Goal: Check status: Check status

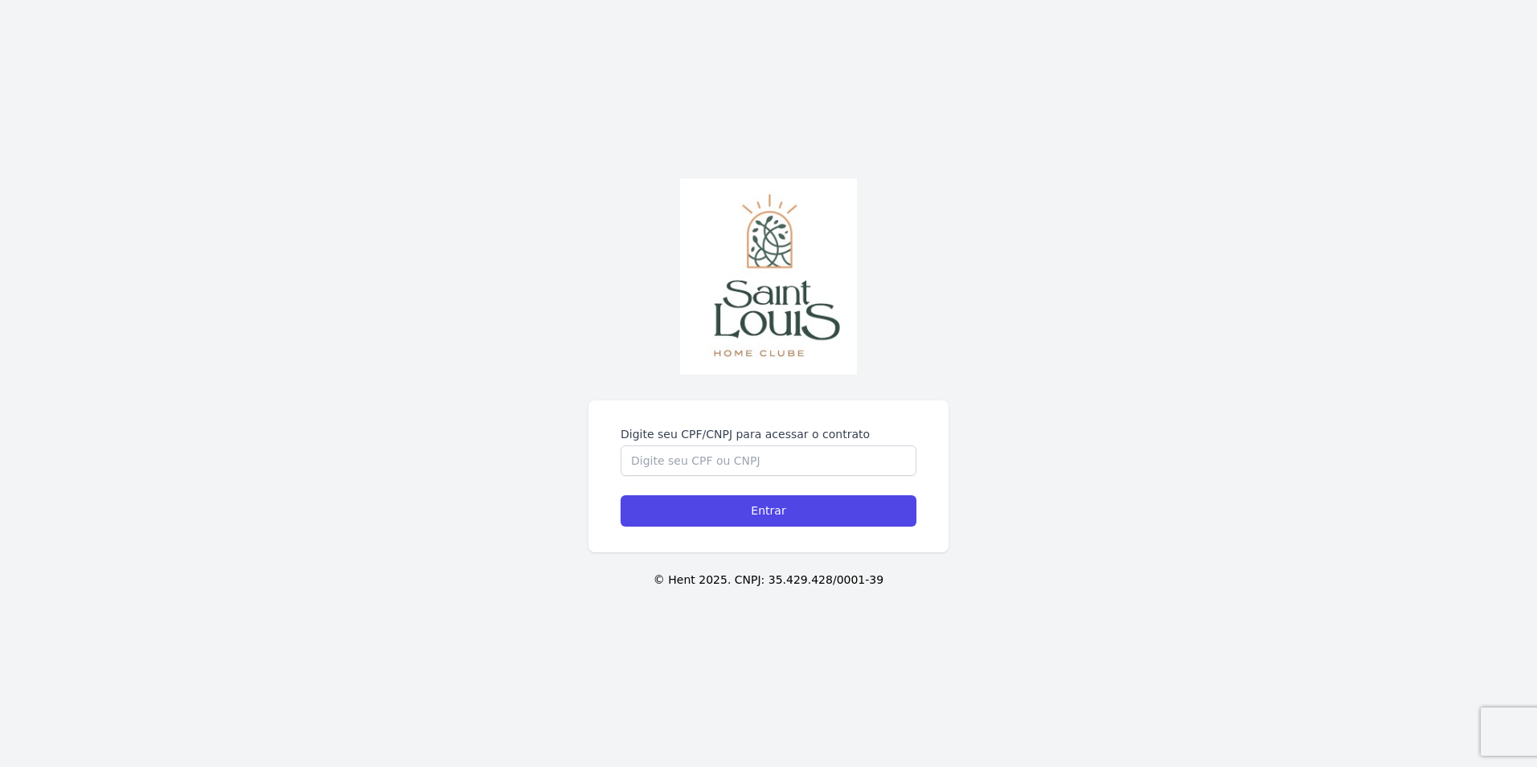
click at [633, 477] on form "Digite seu CPF/CNPJ para acessar o contrato Entrar" at bounding box center [768, 476] width 296 height 100
click at [633, 468] on input "Digite seu CPF/CNPJ para acessar o contrato" at bounding box center [768, 460] width 296 height 31
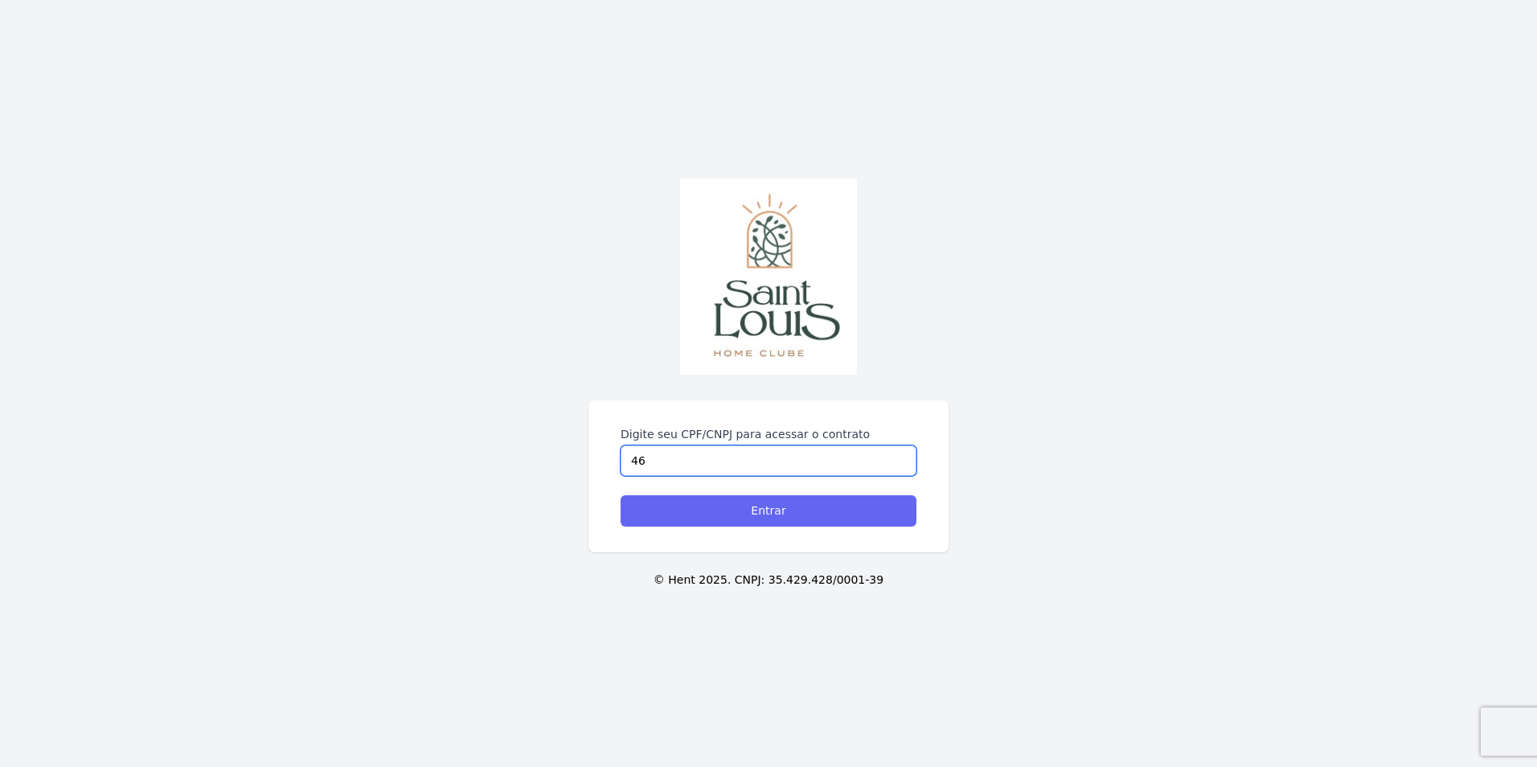
type input "465.085.200-59"
click at [776, 514] on input "Entrar" at bounding box center [768, 510] width 296 height 31
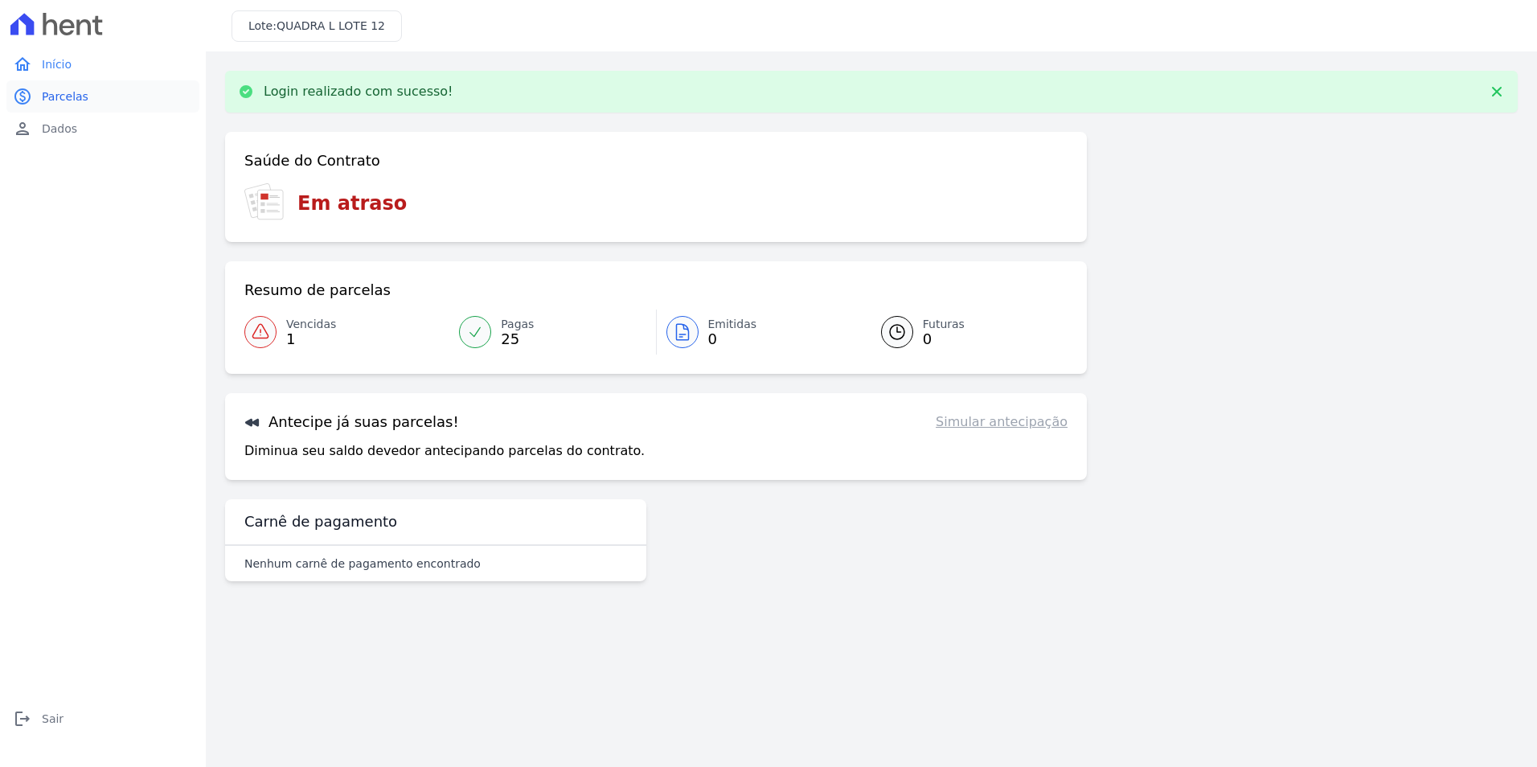
click at [62, 97] on span "Parcelas" at bounding box center [65, 96] width 47 height 16
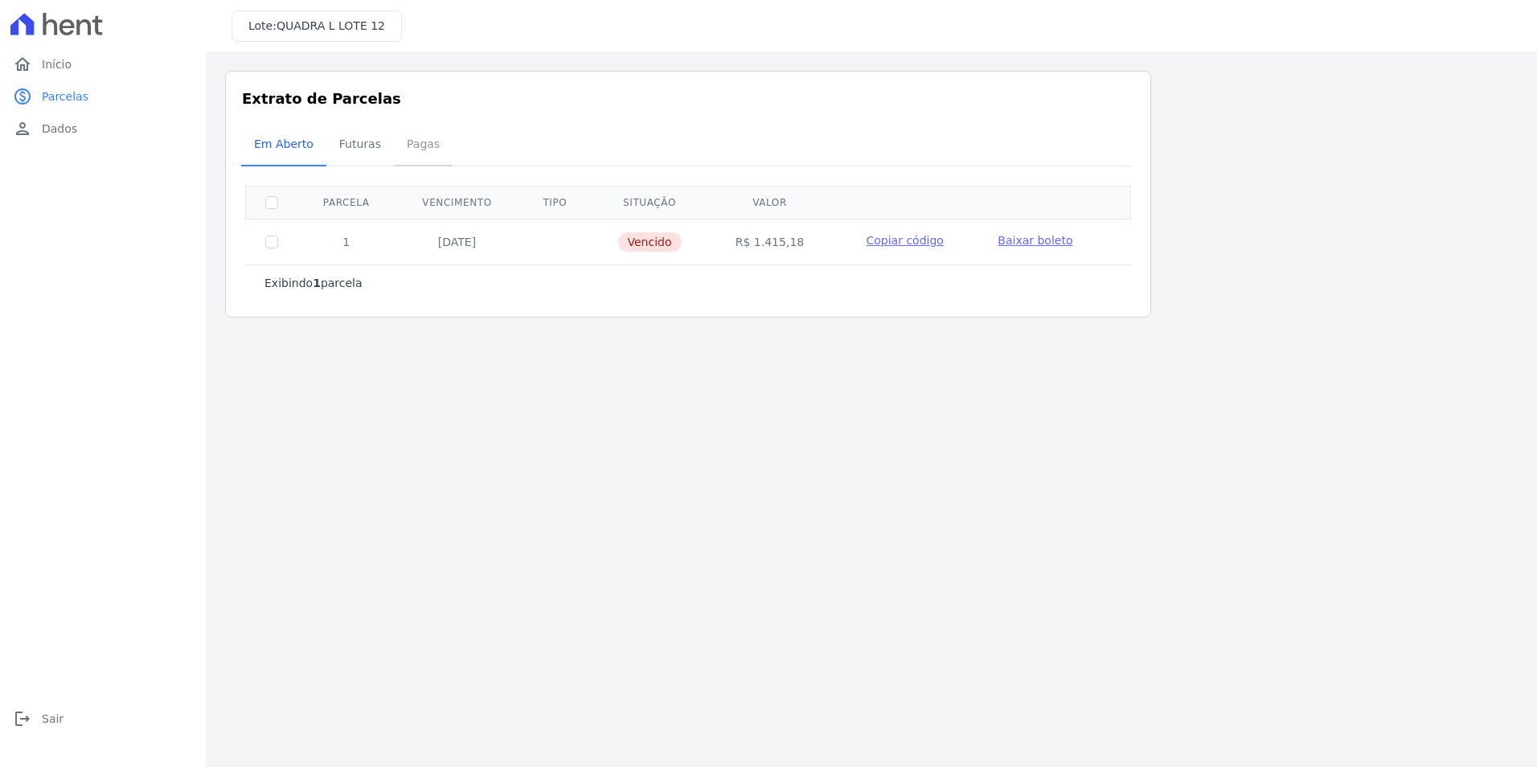
click at [409, 149] on span "Pagas" at bounding box center [423, 144] width 52 height 32
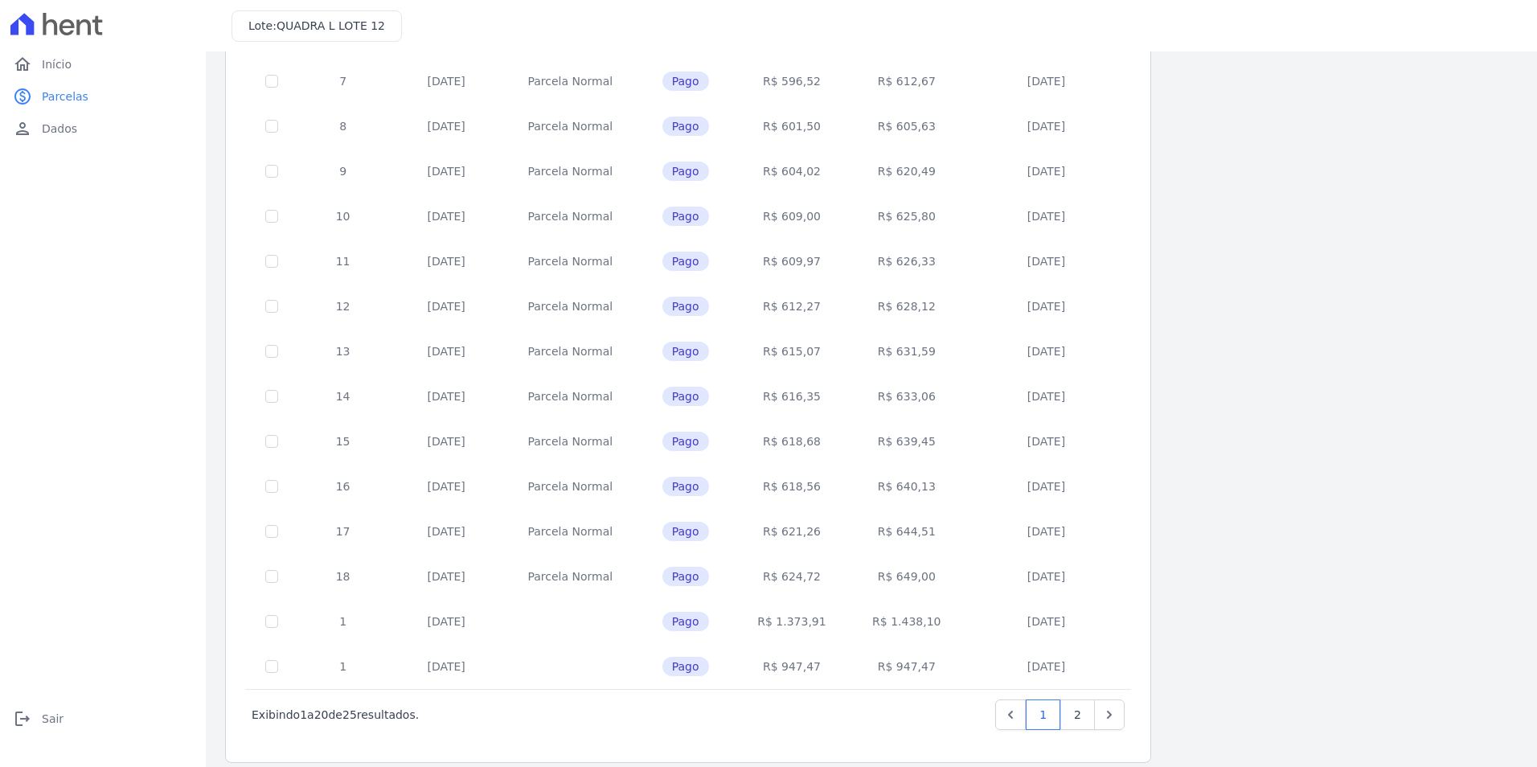
scroll to position [446, 0]
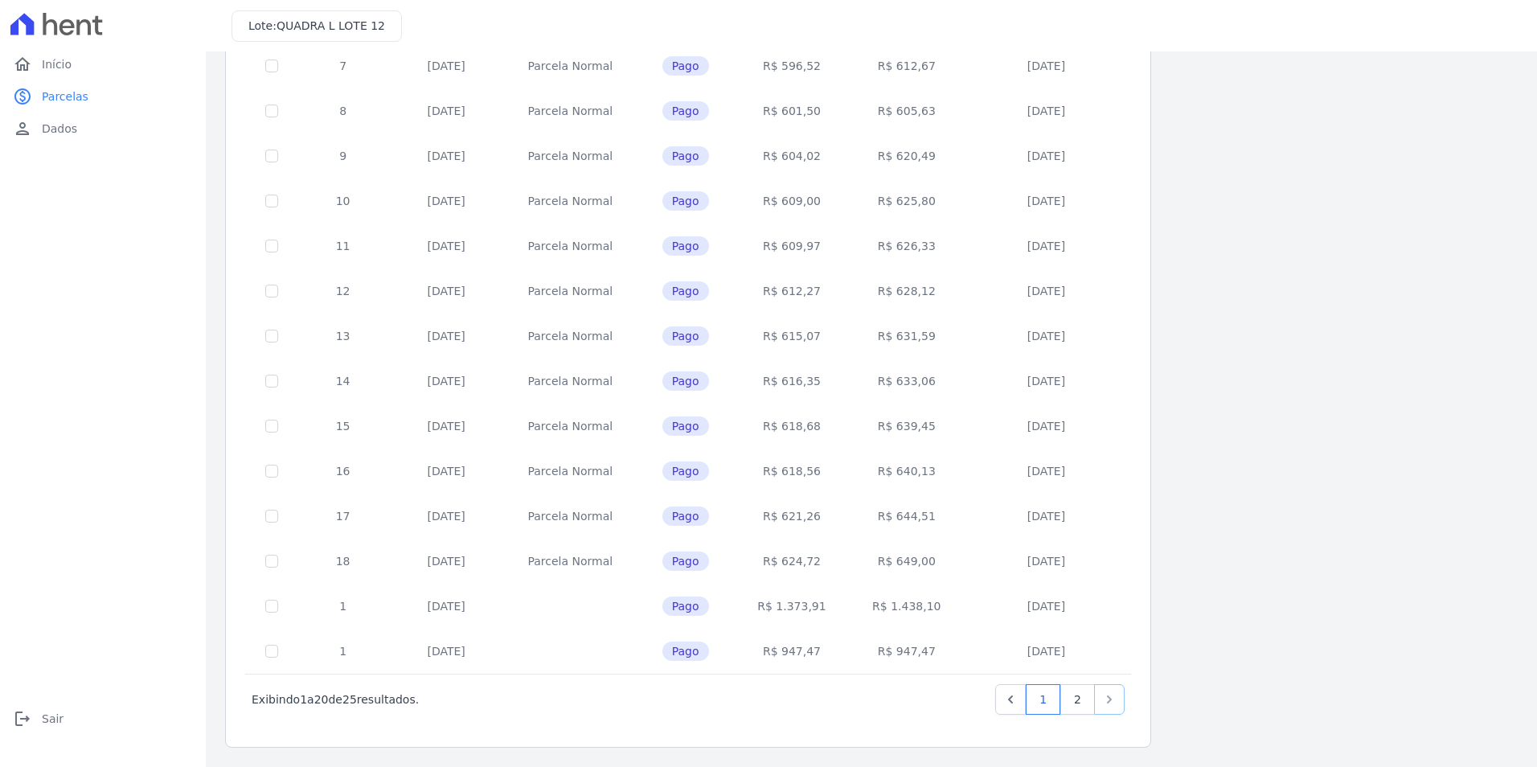
click at [1112, 702] on icon "Next" at bounding box center [1109, 699] width 16 height 16
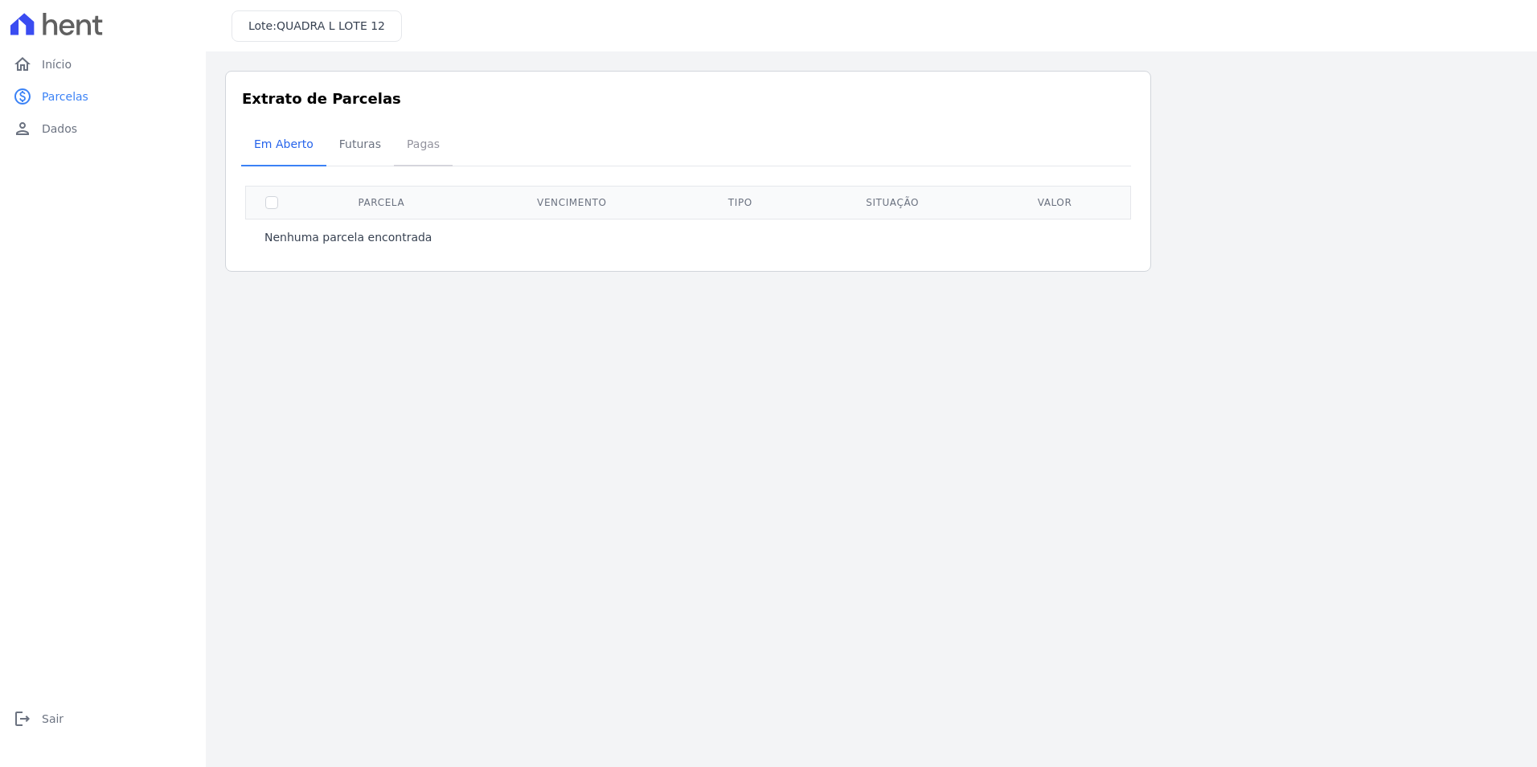
click at [408, 149] on span "Pagas" at bounding box center [423, 144] width 52 height 32
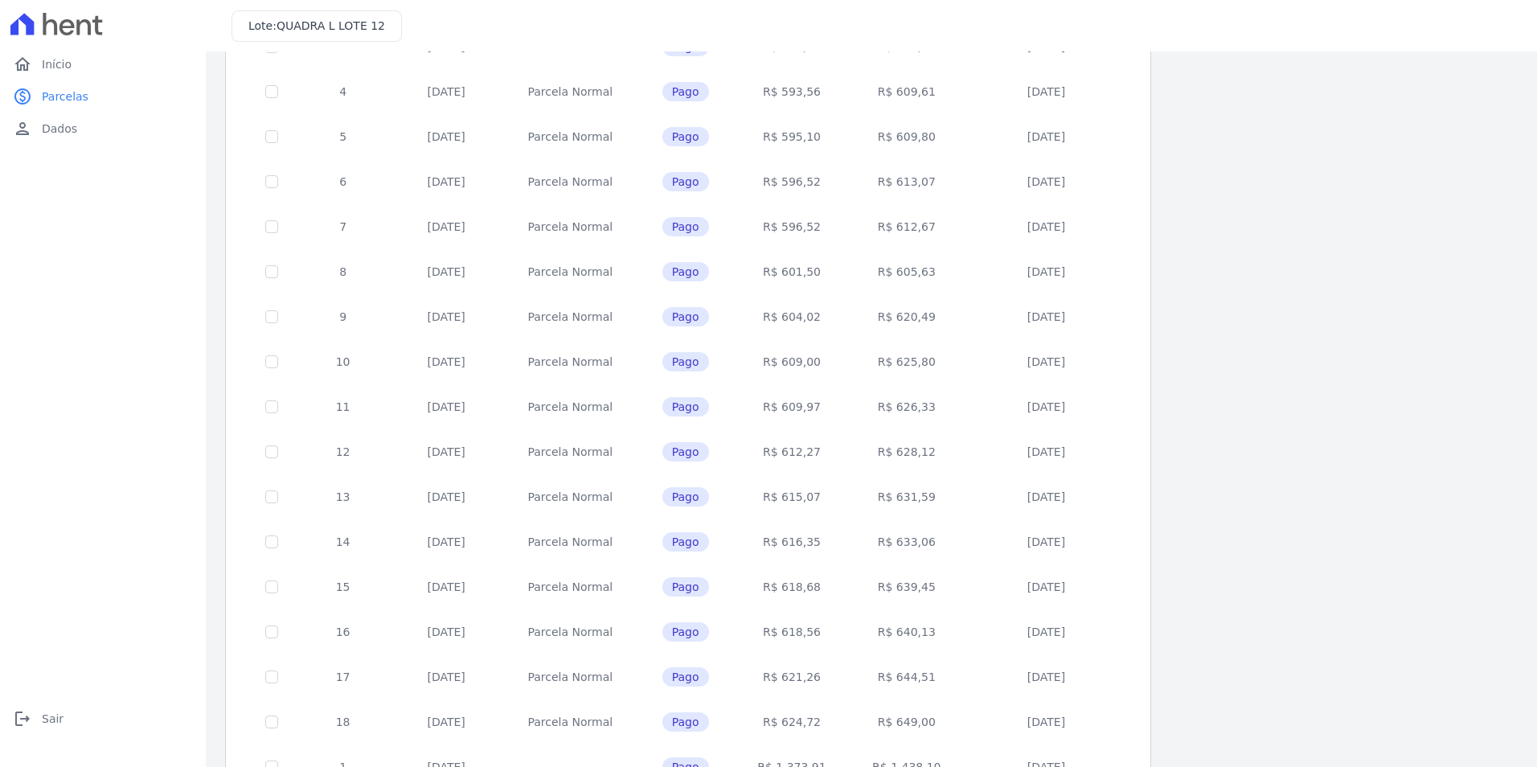
scroll to position [446, 0]
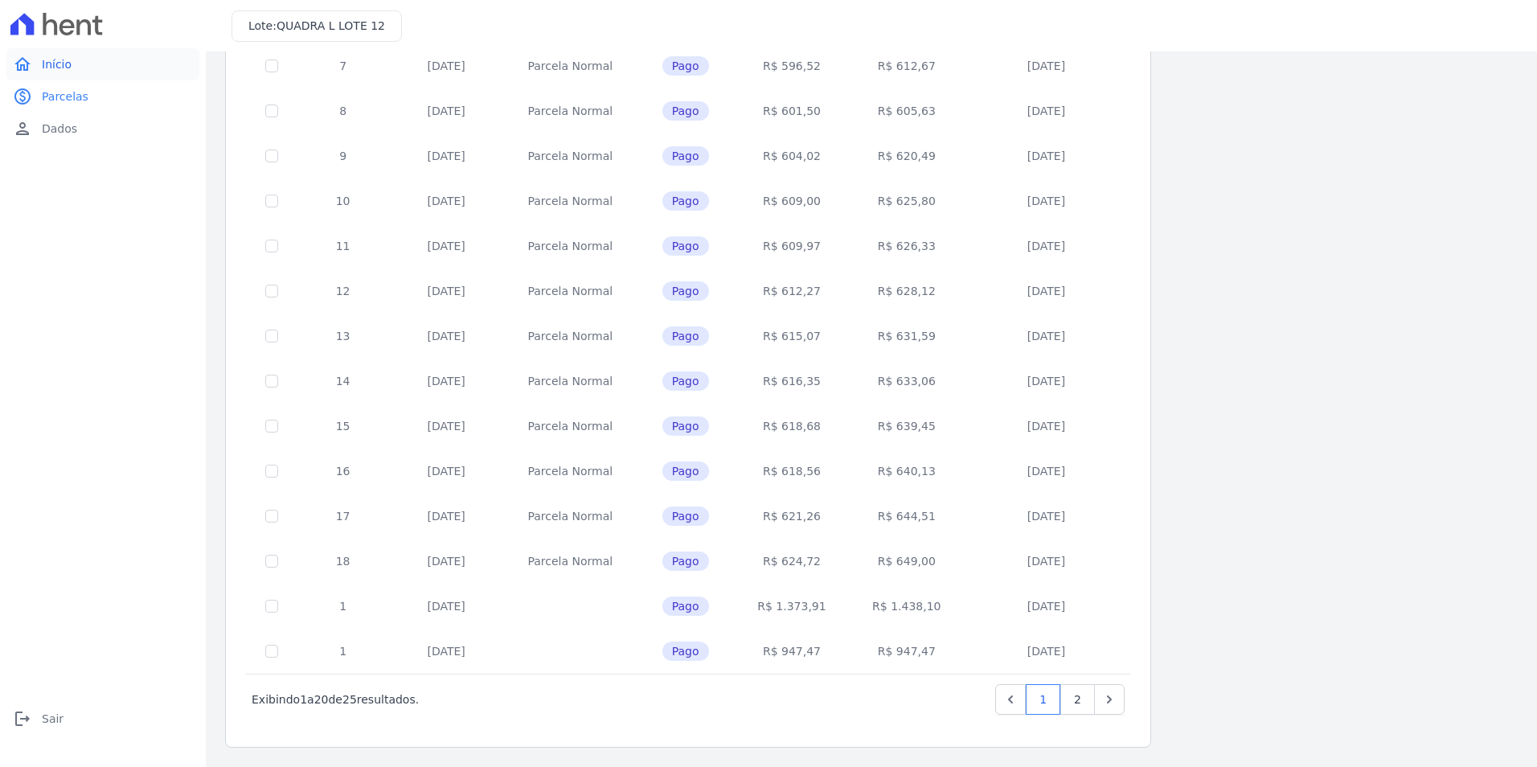
click at [50, 68] on span "Início" at bounding box center [57, 64] width 30 height 16
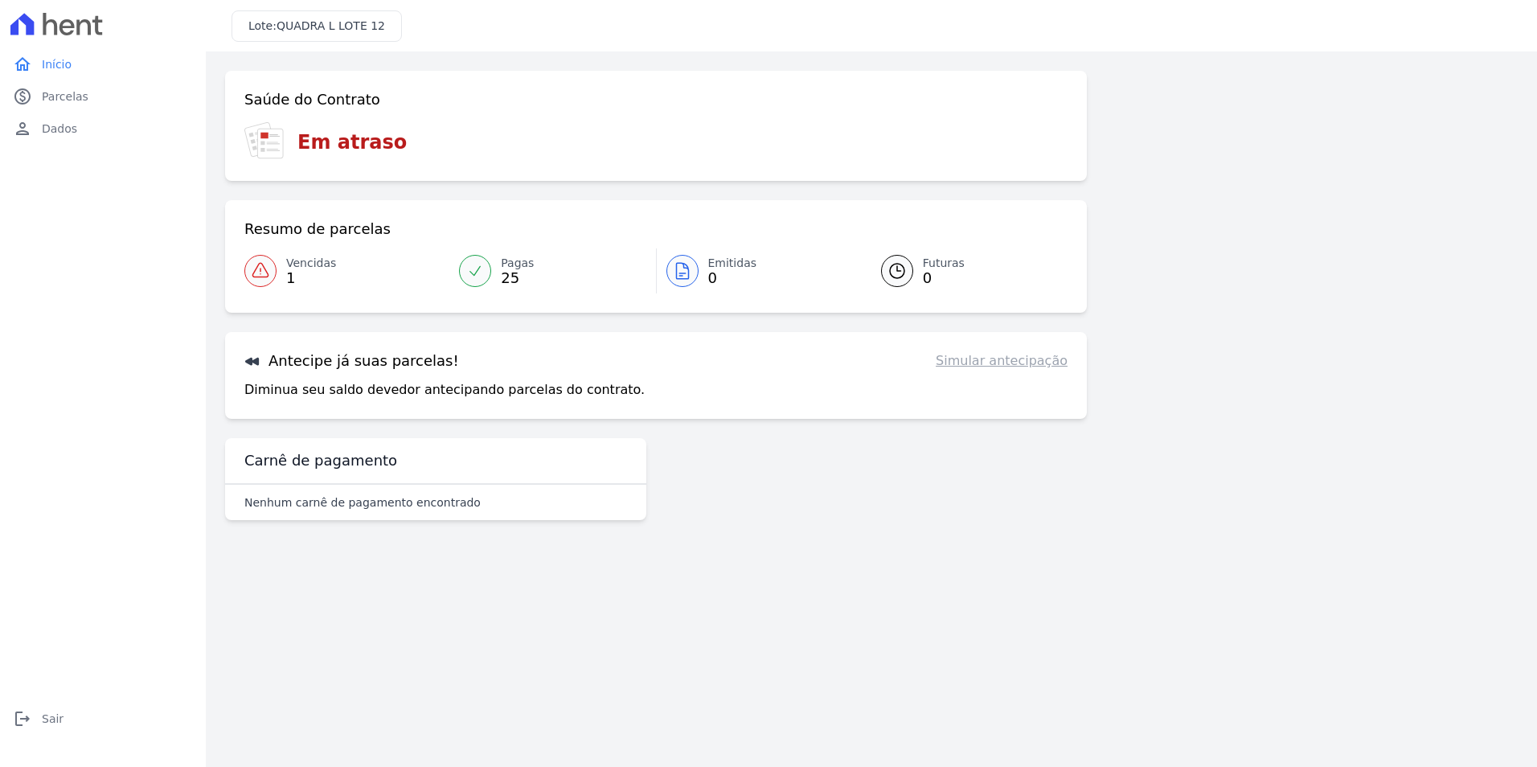
click at [498, 269] on link "Pagas 25" at bounding box center [552, 270] width 206 height 45
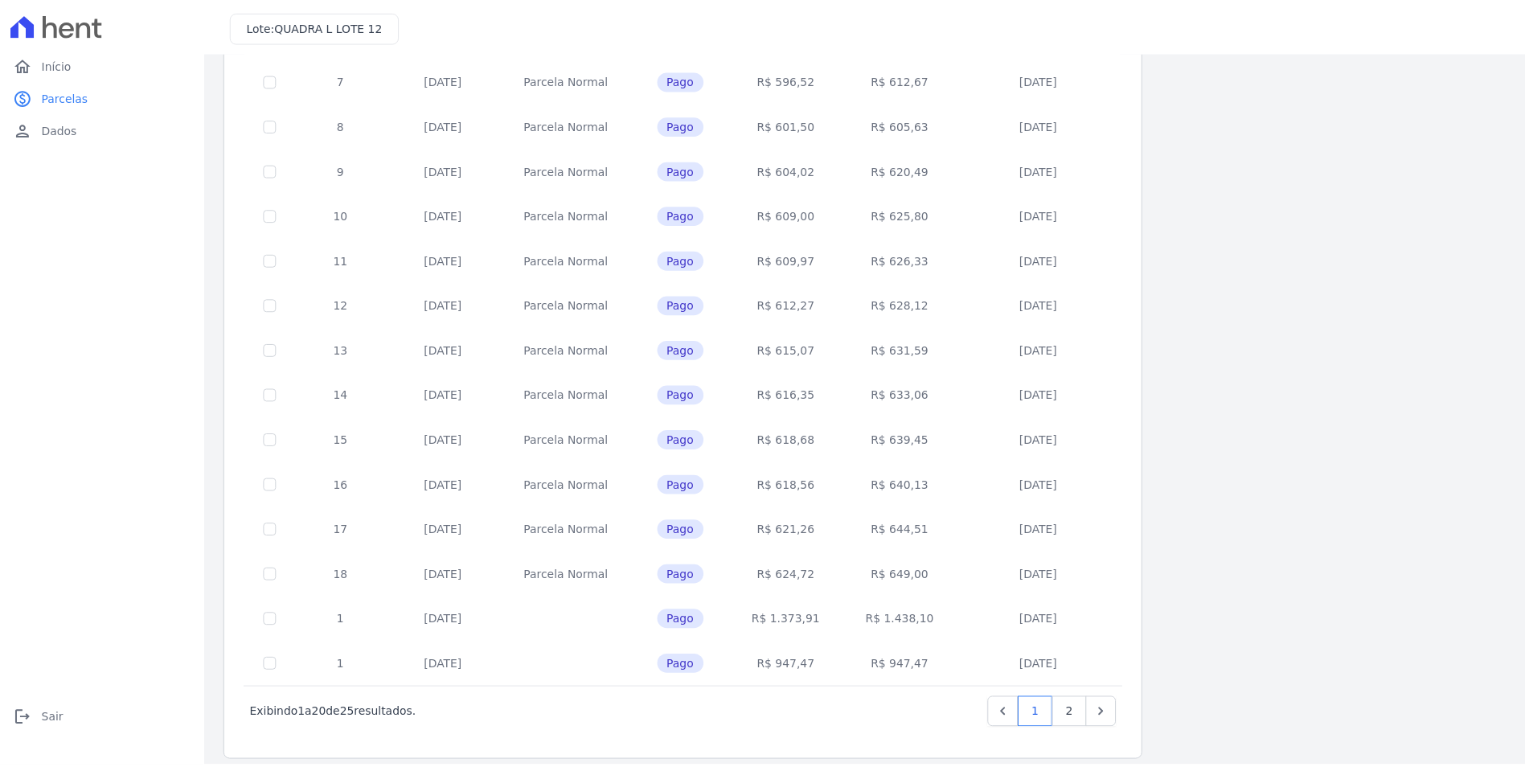
scroll to position [446, 0]
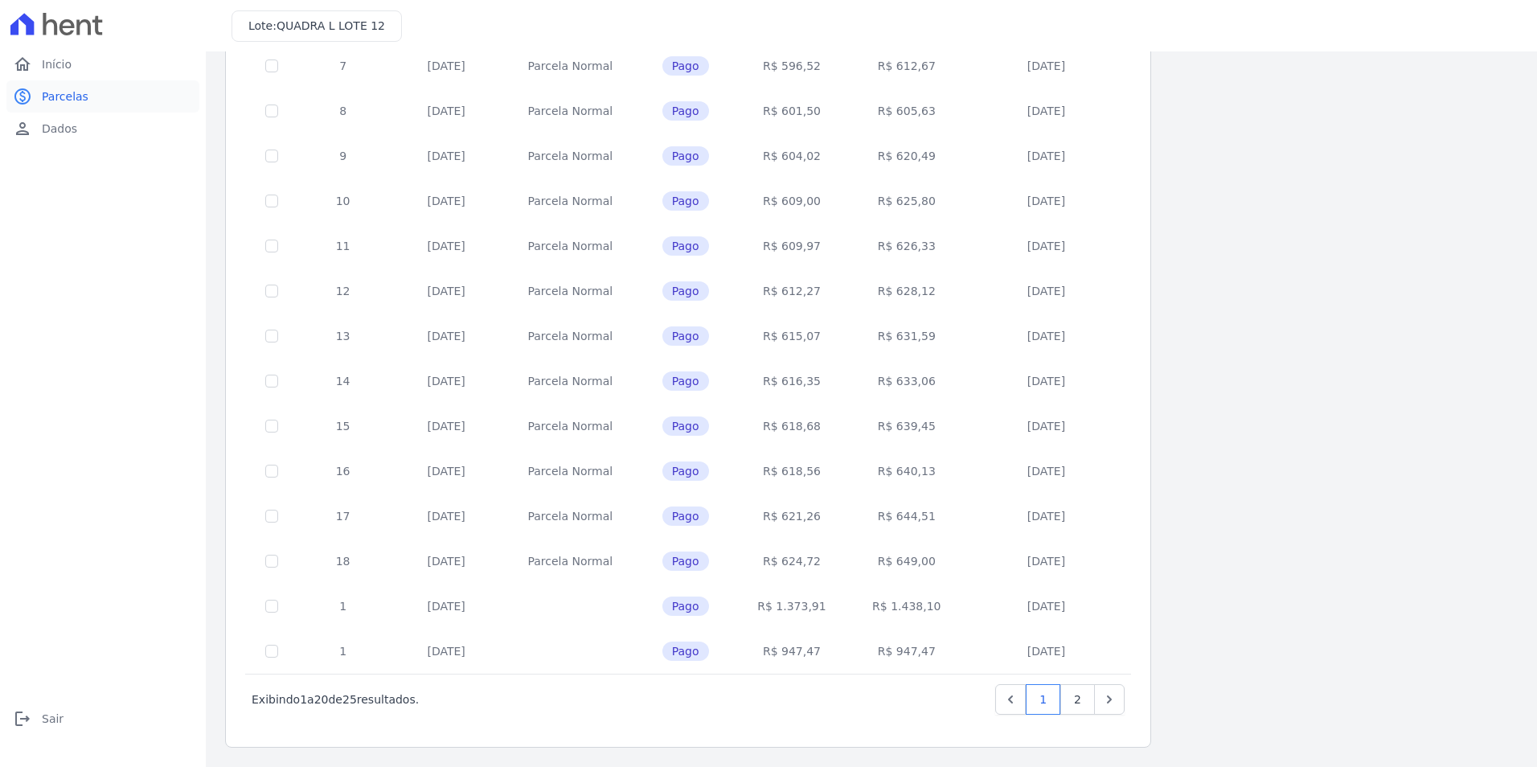
click at [58, 93] on span "Parcelas" at bounding box center [65, 96] width 47 height 16
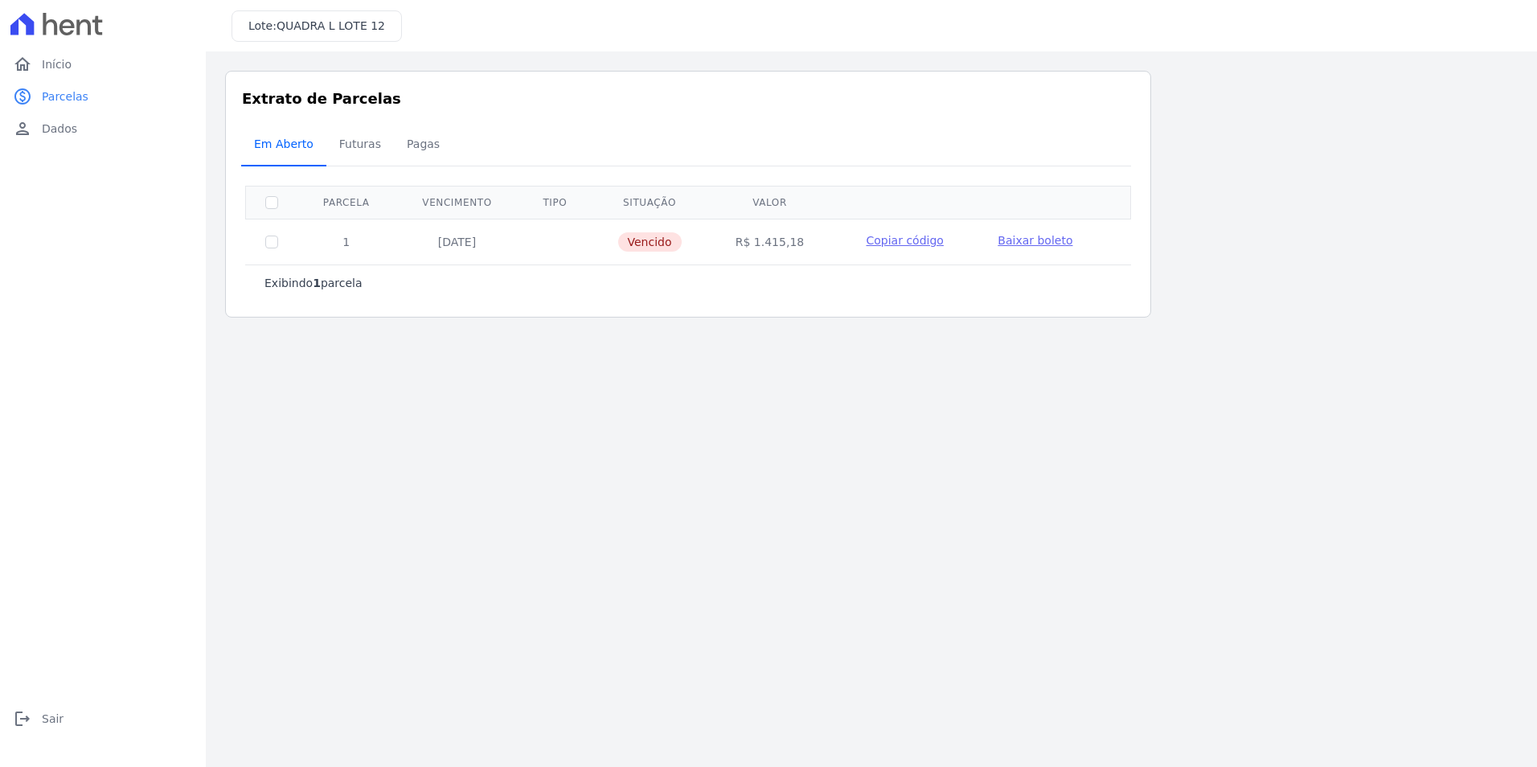
click at [275, 149] on span "Em Aberto" at bounding box center [283, 144] width 79 height 32
click at [350, 152] on span "Futuras" at bounding box center [360, 144] width 61 height 32
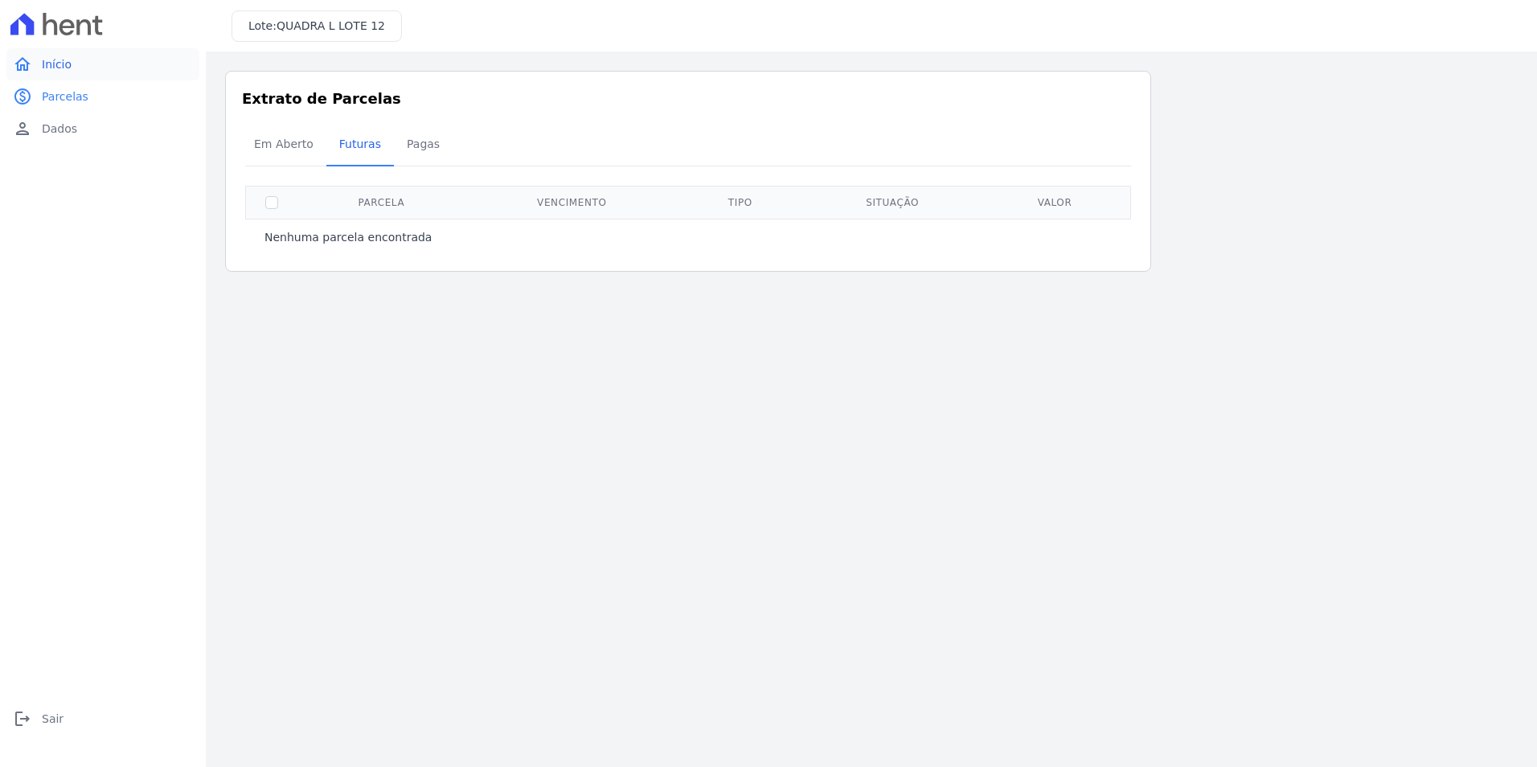
click at [54, 68] on span "Início" at bounding box center [57, 64] width 30 height 16
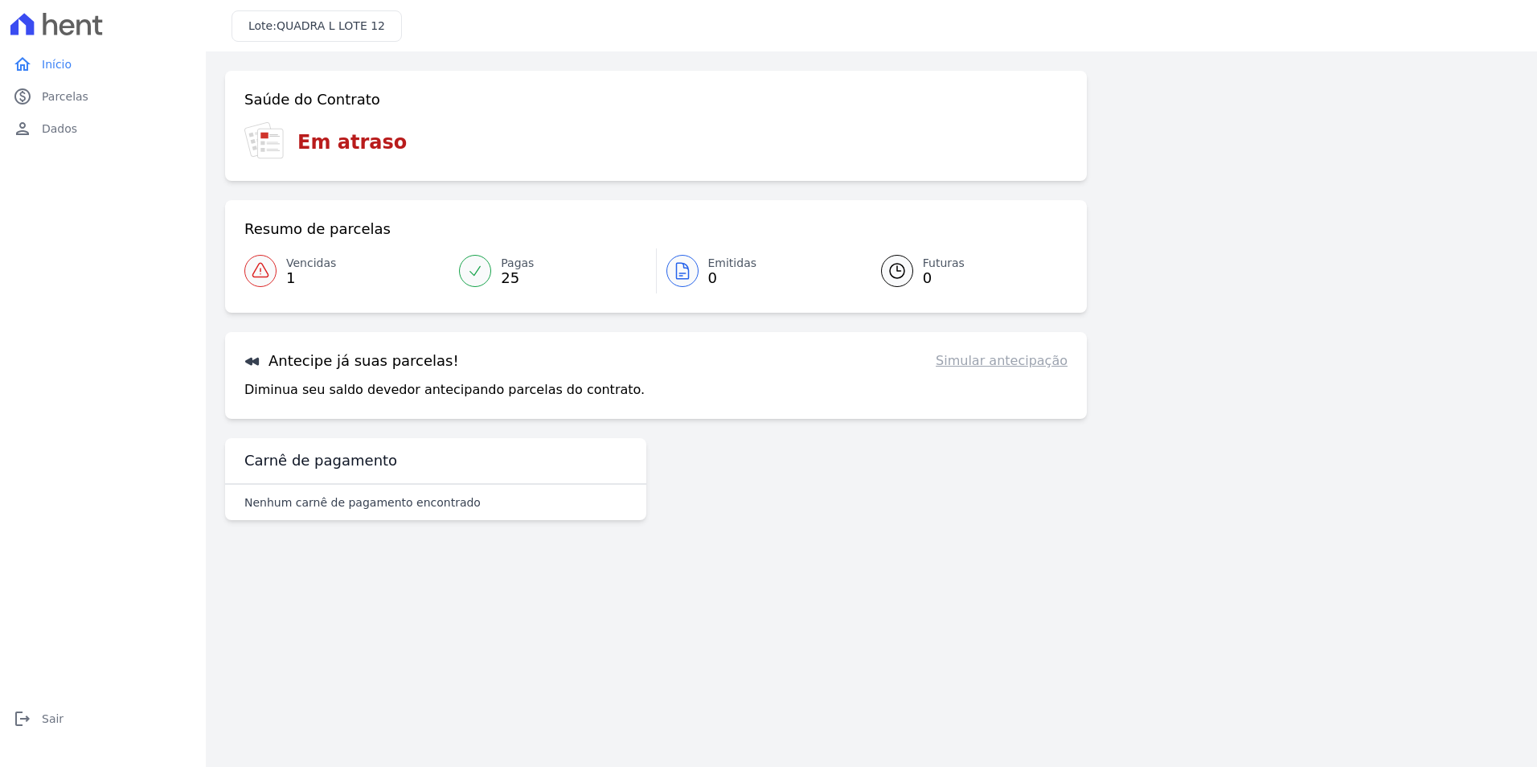
click at [258, 139] on icon at bounding box center [270, 143] width 25 height 29
click at [50, 60] on span "Início" at bounding box center [57, 64] width 30 height 16
click at [54, 70] on span "Início" at bounding box center [57, 64] width 30 height 16
click at [21, 29] on icon at bounding box center [56, 24] width 92 height 23
click at [25, 63] on icon "home" at bounding box center [22, 64] width 19 height 19
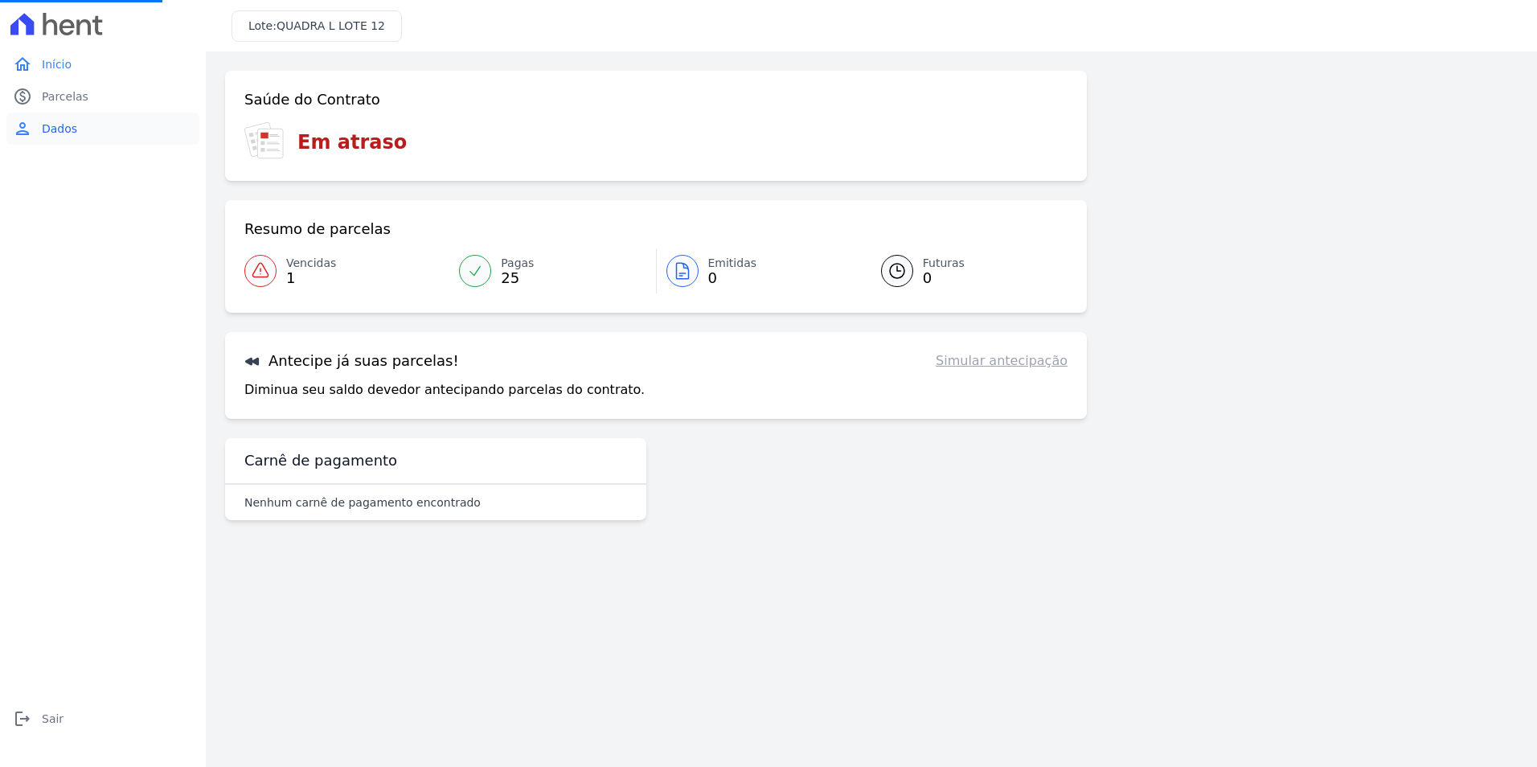
click at [35, 128] on link "person Dados" at bounding box center [102, 129] width 193 height 32
click at [16, 119] on icon "person" at bounding box center [22, 128] width 19 height 19
click at [58, 127] on span "Dados" at bounding box center [59, 129] width 35 height 16
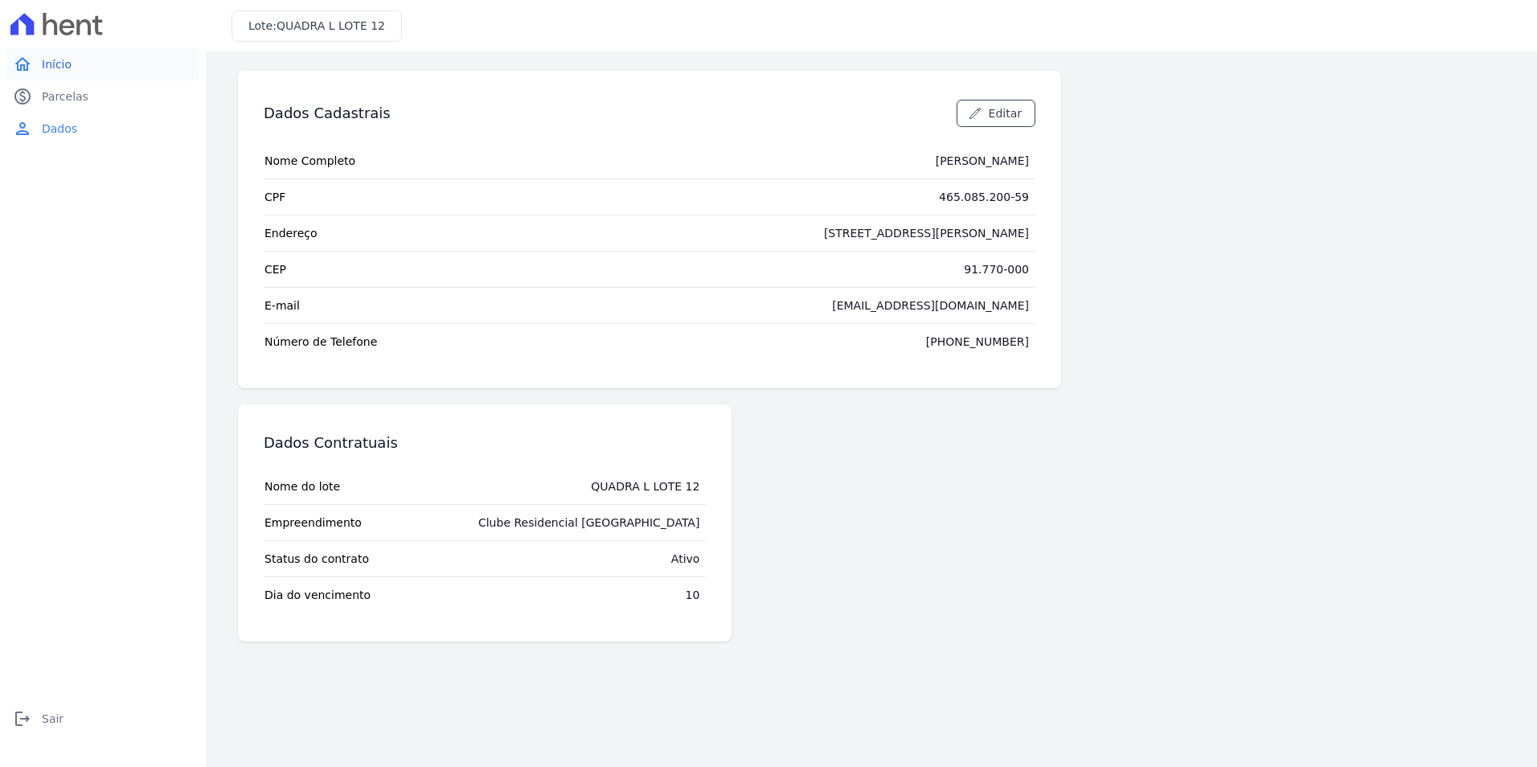
click at [24, 66] on icon "home" at bounding box center [22, 64] width 19 height 19
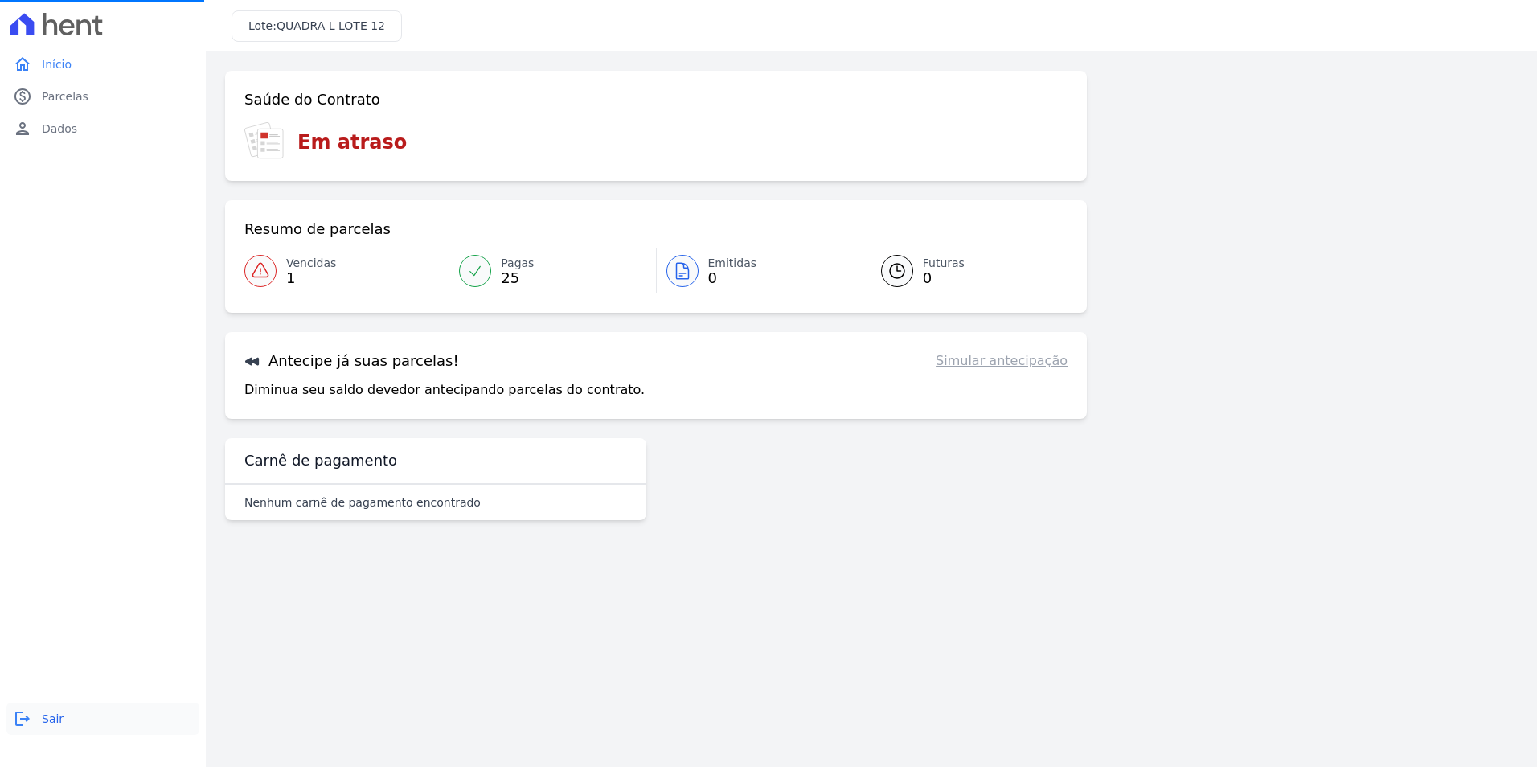
click at [34, 715] on link "logout Sair" at bounding box center [102, 718] width 193 height 32
click at [36, 715] on link "logout Sair" at bounding box center [102, 718] width 193 height 32
click at [24, 715] on icon "logout" at bounding box center [22, 718] width 19 height 19
